Goal: Task Accomplishment & Management: Manage account settings

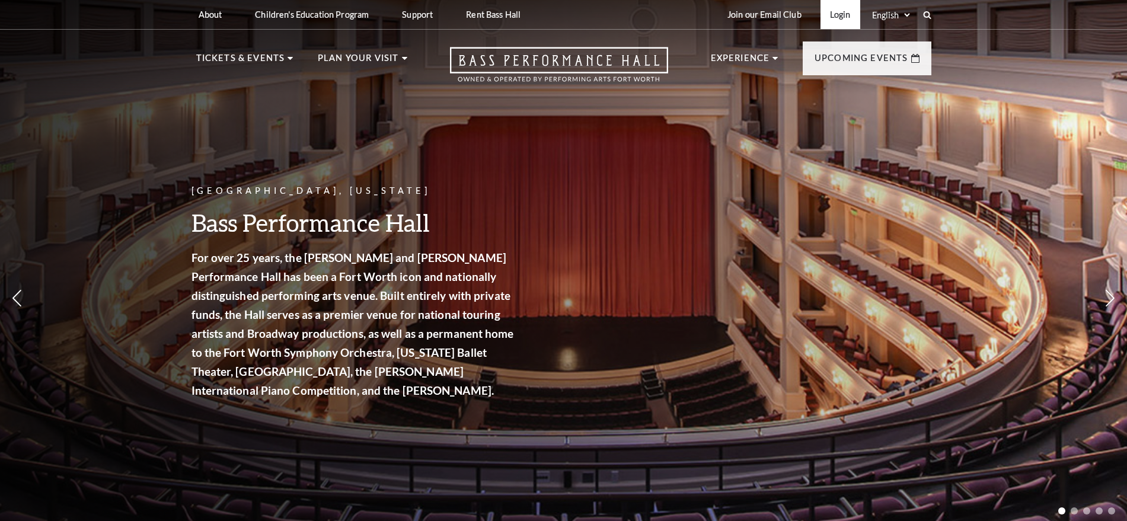
click at [850, 16] on link "Login" at bounding box center [841, 14] width 40 height 29
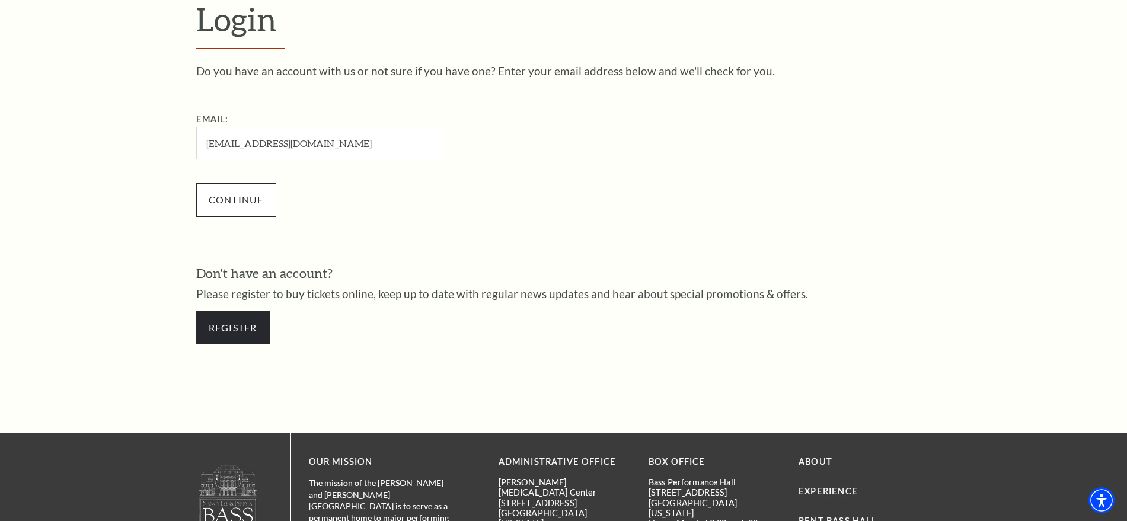
type input "[EMAIL_ADDRESS][DOMAIN_NAME]"
click at [247, 196] on input "Continue" at bounding box center [236, 199] width 80 height 33
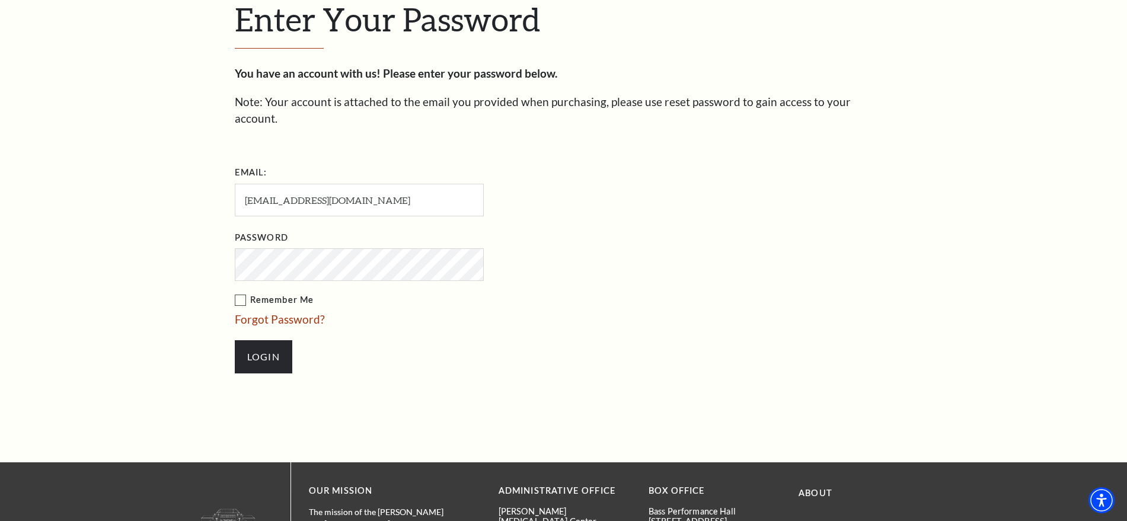
click at [235, 340] on input "Login" at bounding box center [264, 356] width 58 height 33
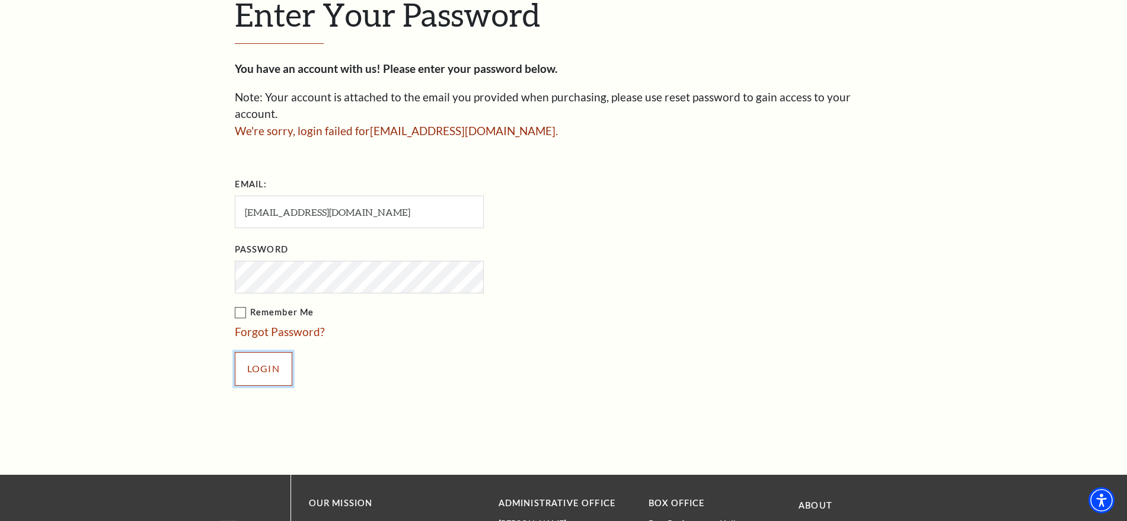
click at [270, 352] on input "Login" at bounding box center [264, 368] width 58 height 33
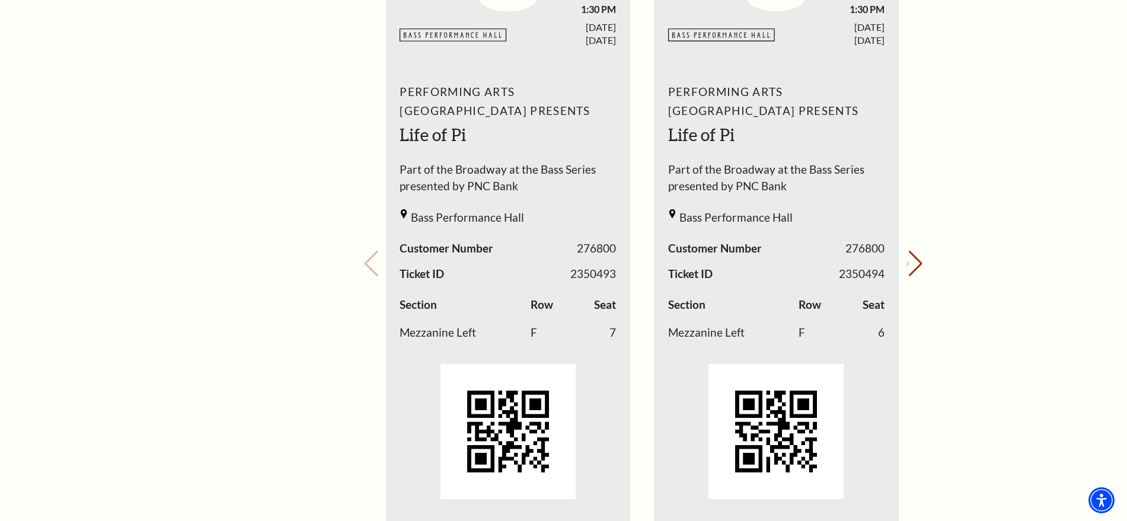
scroll to position [490, 0]
click at [923, 267] on div "Loading... My Account Hi [PERSON_NAME], Welcome back! My Account Home My Profil…" at bounding box center [642, 385] width 578 height 1528
click at [923, 267] on div "Loading... My Account Hi Gabriel, Welcome back! My Account Home My Profile Upco…" at bounding box center [642, 385] width 578 height 1528
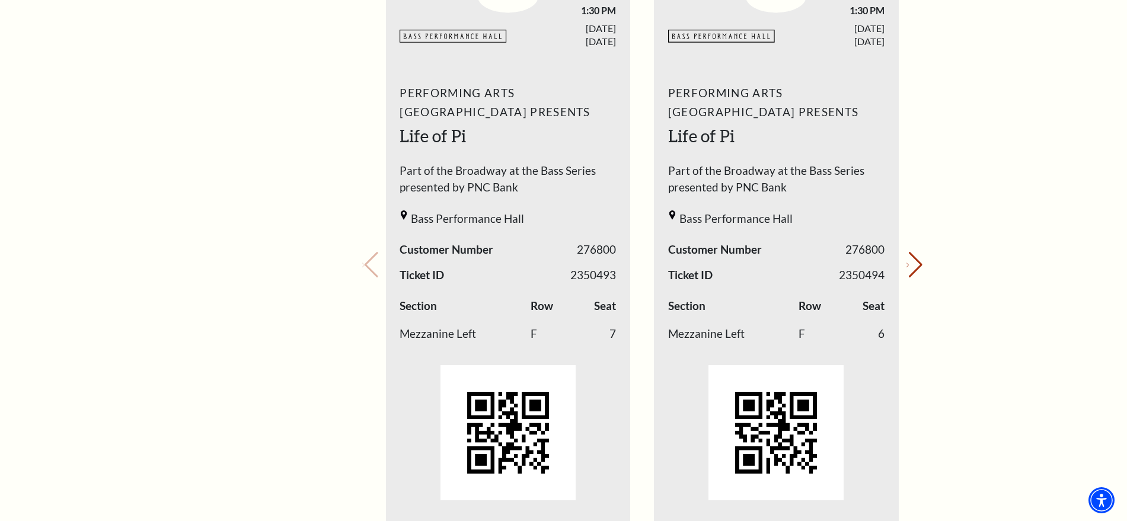
click at [895, 267] on div "Performing Arts Fort Worth Presents Life of Pi Part of the Broadway at the Bass…" at bounding box center [776, 296] width 245 height 442
click at [910, 275] on button "Next slide." at bounding box center [915, 265] width 16 height 26
click at [910, 275] on div "Your next show Previous slide. Next slide." at bounding box center [642, 249] width 560 height 628
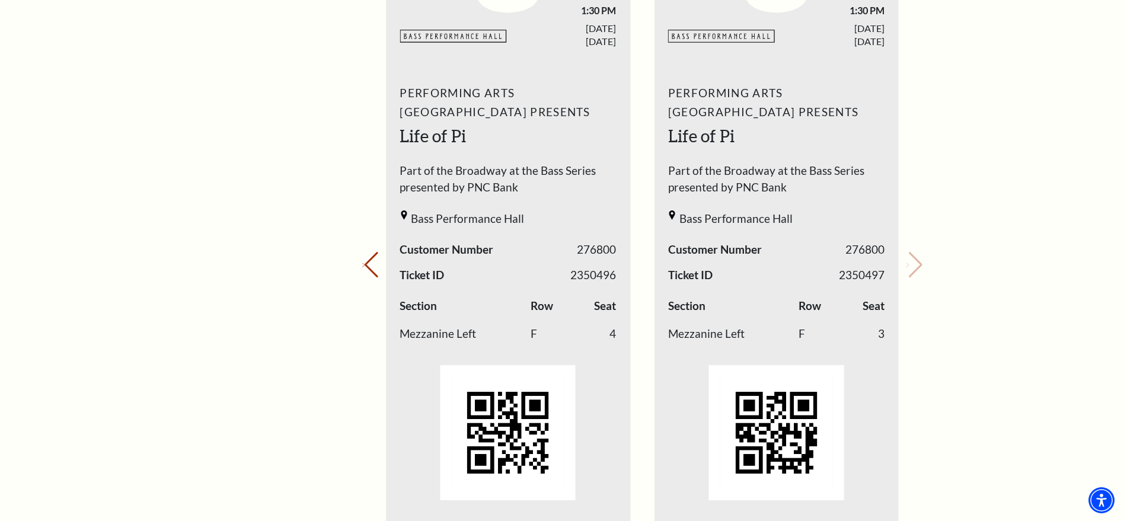
click at [910, 275] on div "Your next show Previous slide. Next slide." at bounding box center [642, 249] width 560 height 628
click at [378, 257] on button "Previous slide." at bounding box center [370, 265] width 16 height 26
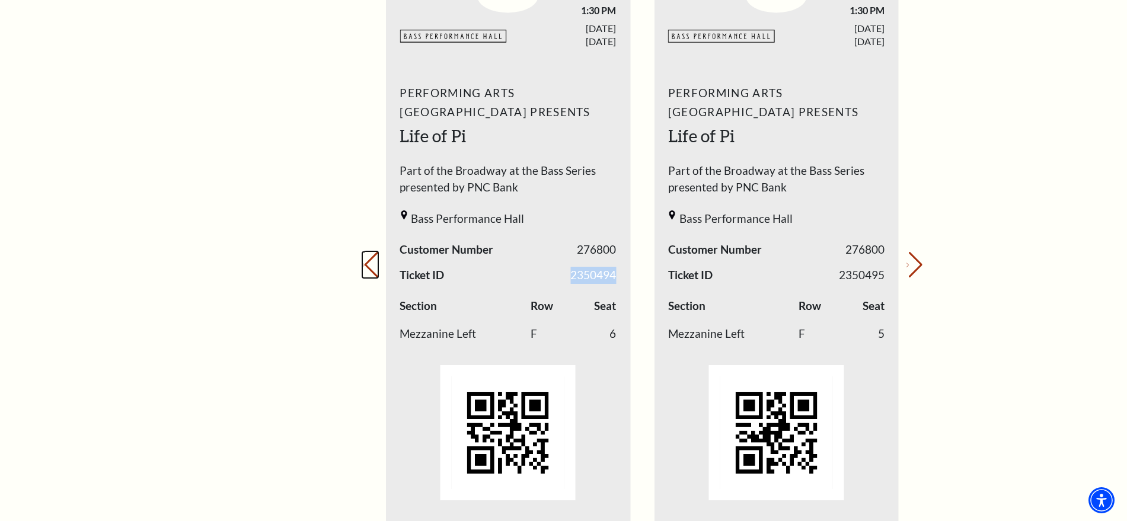
click at [378, 257] on button "Previous slide." at bounding box center [370, 265] width 16 height 26
click at [379, 257] on div "Your next show Previous slide. Next slide." at bounding box center [642, 249] width 560 height 628
click at [909, 264] on icon "Next slide" at bounding box center [908, 265] width 2 height 4
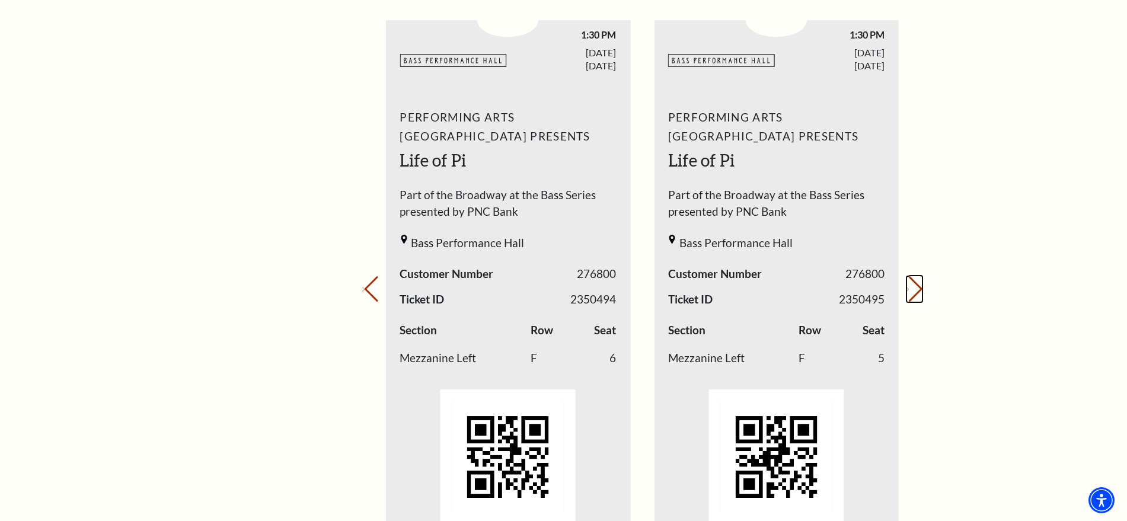
scroll to position [465, 0]
click at [376, 288] on button "Previous slide." at bounding box center [370, 290] width 16 height 26
click at [376, 288] on div "Your next show Previous slide. Next slide." at bounding box center [642, 274] width 560 height 628
click at [910, 292] on button "Next slide." at bounding box center [915, 290] width 16 height 26
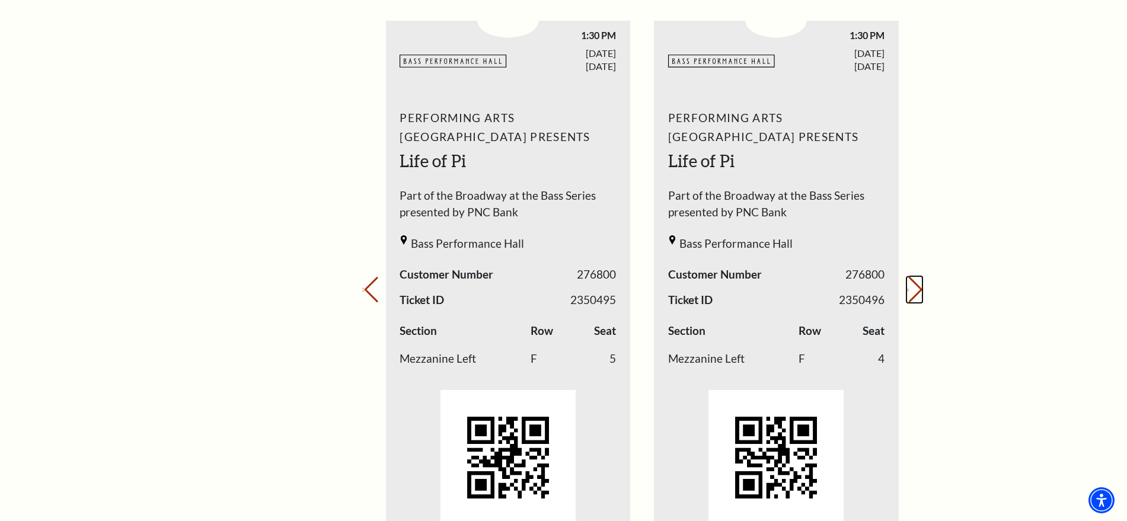
click at [910, 292] on button "Next slide." at bounding box center [915, 290] width 16 height 26
click at [910, 292] on div "Your next show Previous slide. Next slide." at bounding box center [642, 274] width 560 height 628
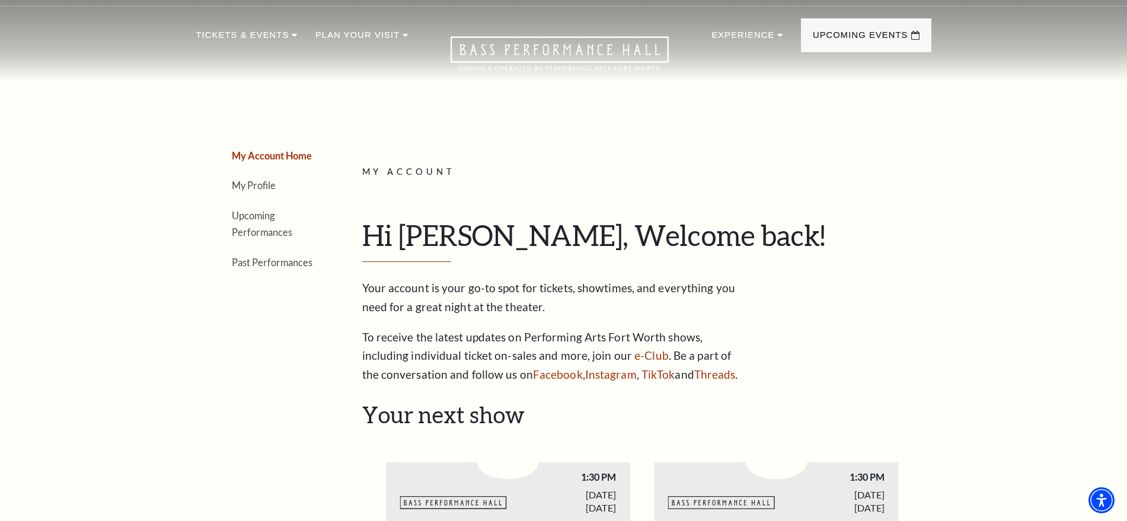
scroll to position [0, 0]
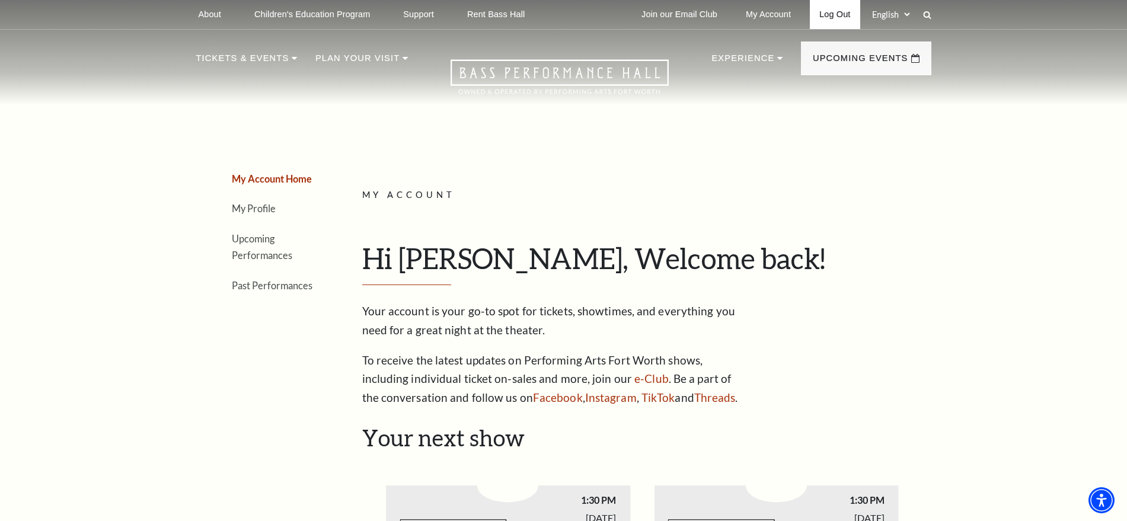
click at [837, 8] on link "Log Out" at bounding box center [835, 14] width 50 height 29
